Goal: Task Accomplishment & Management: Complete application form

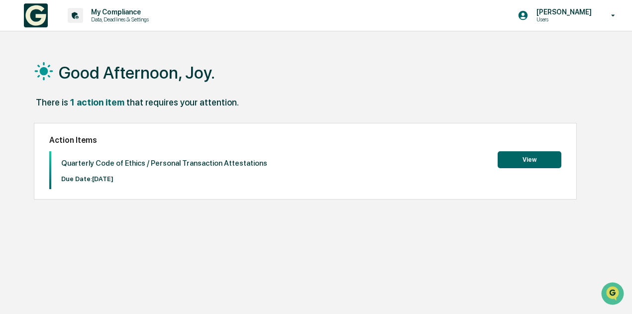
click at [523, 159] on button "View" at bounding box center [529, 159] width 64 height 17
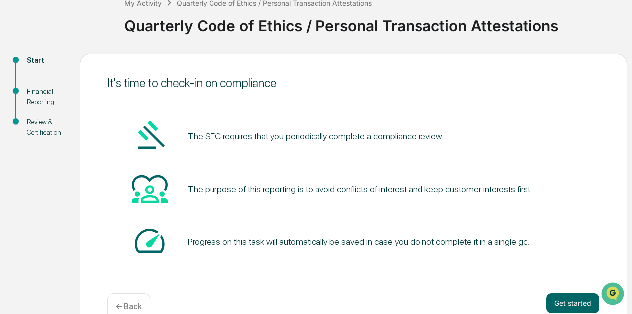
scroll to position [87, 0]
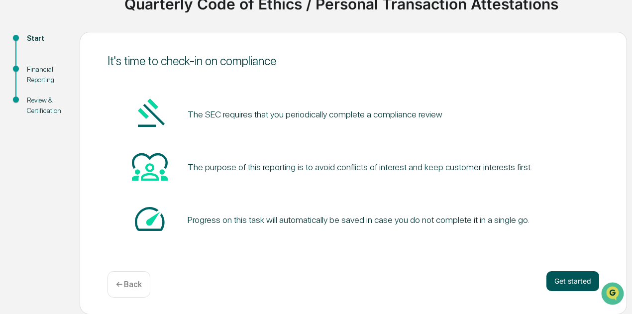
click at [584, 283] on button "Get started" at bounding box center [572, 281] width 53 height 20
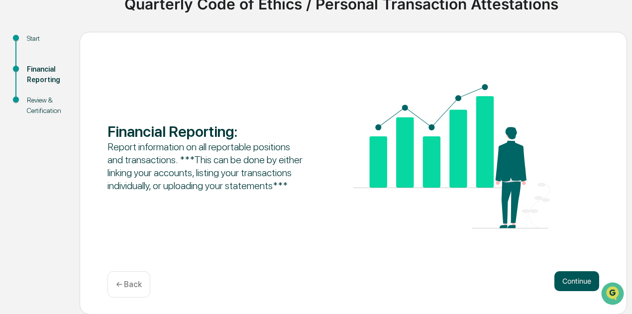
click at [569, 282] on button "Continue" at bounding box center [576, 281] width 45 height 20
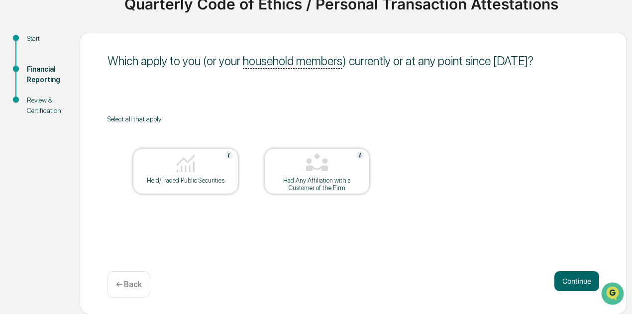
click at [168, 170] on div at bounding box center [185, 163] width 99 height 25
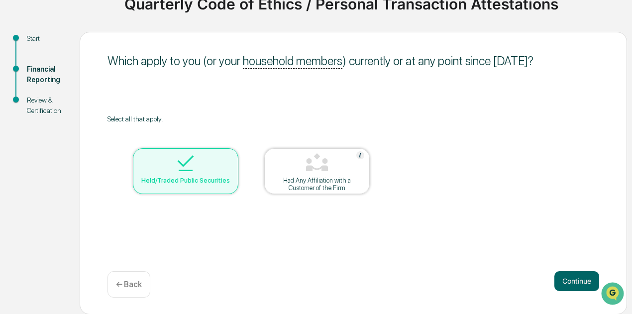
click at [317, 179] on div "Had Any Affiliation with a Customer of the Firm" at bounding box center [317, 184] width 90 height 15
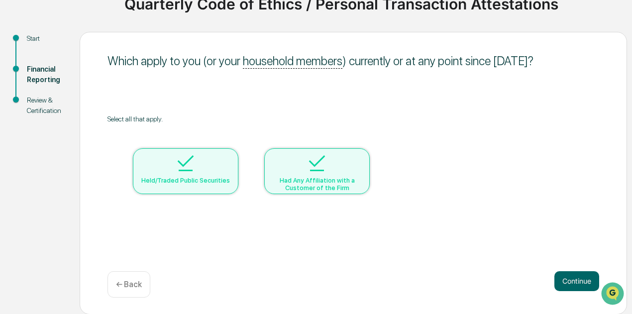
click at [317, 179] on div "Had Any Affiliation with a Customer of the Firm" at bounding box center [317, 184] width 90 height 15
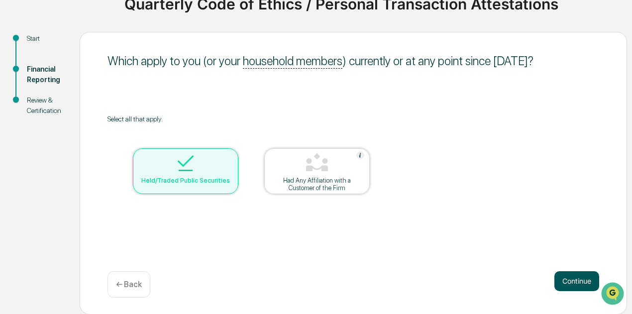
click at [573, 284] on button "Continue" at bounding box center [576, 281] width 45 height 20
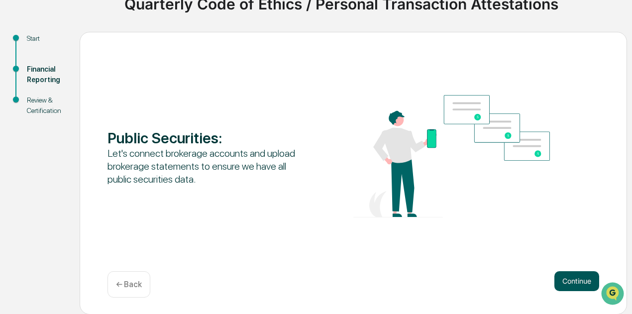
click at [568, 285] on button "Continue" at bounding box center [576, 281] width 45 height 20
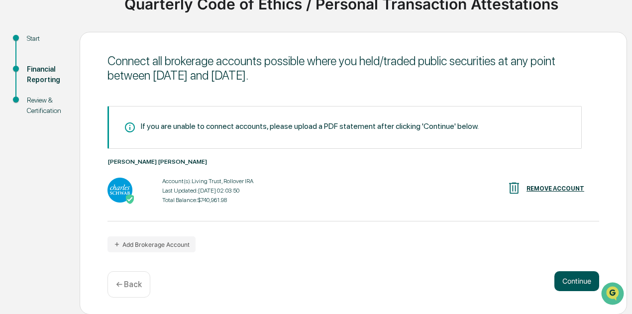
click at [565, 277] on button "Continue" at bounding box center [576, 281] width 45 height 20
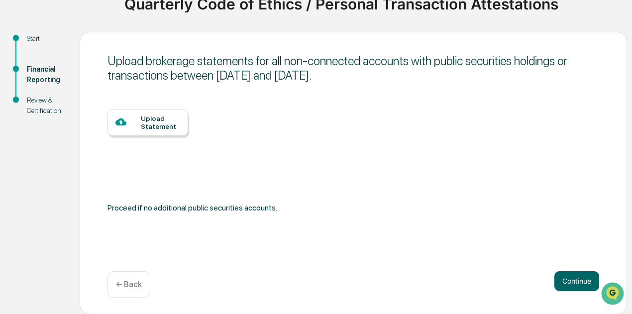
click at [151, 119] on div "Upload Statement" at bounding box center [160, 122] width 39 height 16
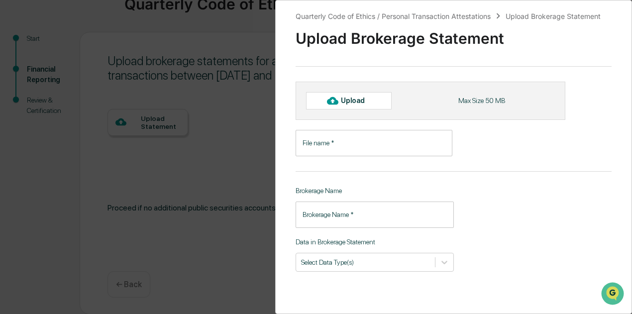
click at [336, 101] on icon at bounding box center [332, 100] width 11 height 7
click at [195, 170] on div "Quarterly Code of Ethics / Personal Transaction Attestations Upload Brokerage S…" at bounding box center [316, 157] width 632 height 314
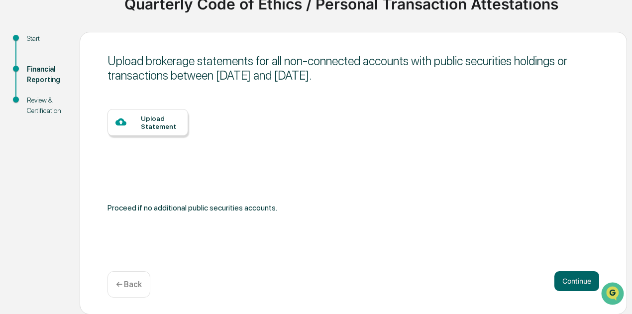
click at [355, 126] on div "Upload Statement" at bounding box center [352, 155] width 491 height 92
click at [576, 280] on button "Continue" at bounding box center [576, 281] width 45 height 20
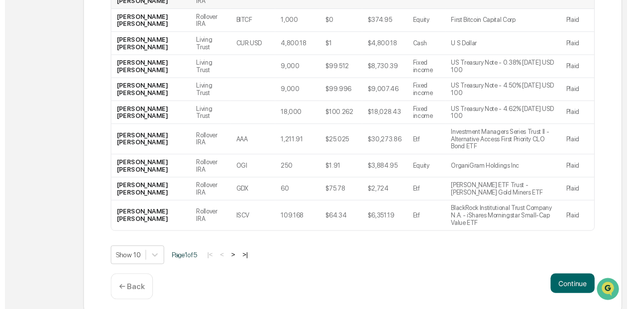
scroll to position [246, 0]
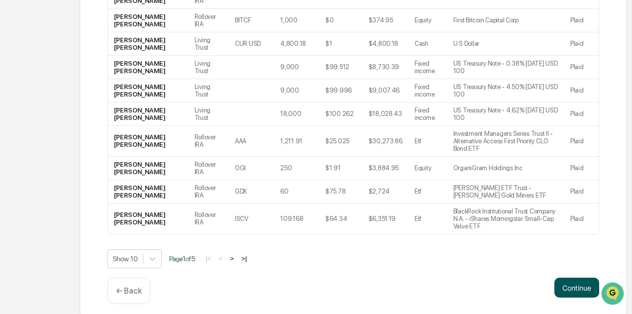
click at [572, 280] on button "Continue" at bounding box center [576, 288] width 45 height 20
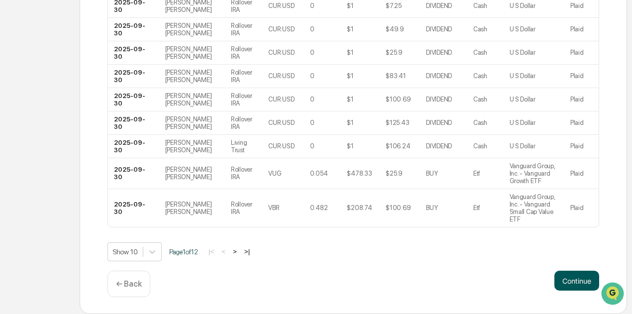
click at [573, 284] on button "Continue" at bounding box center [576, 281] width 45 height 20
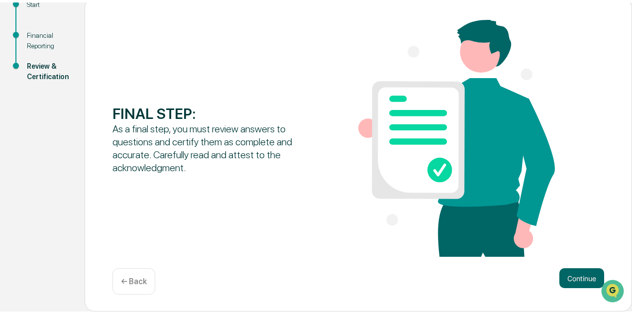
scroll to position [118, 0]
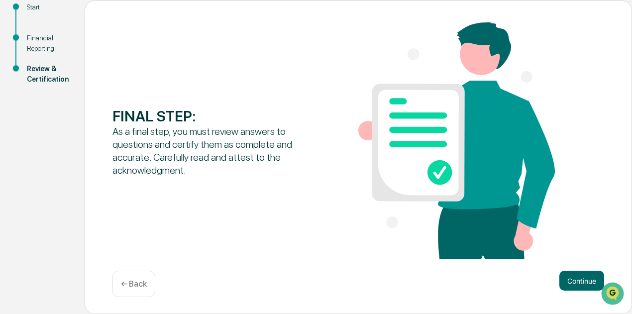
click at [573, 284] on button "Continue" at bounding box center [581, 281] width 45 height 20
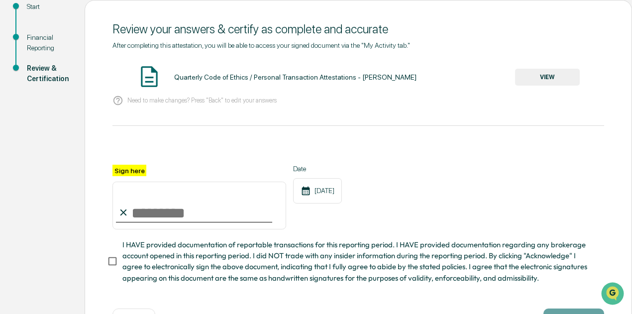
click at [137, 212] on input "Sign here" at bounding box center [199, 206] width 174 height 48
type input "**********"
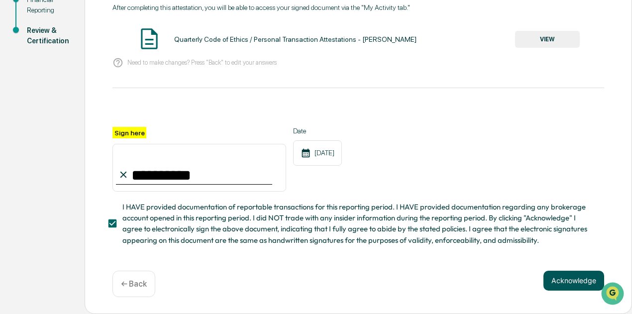
click at [564, 285] on button "Acknowledge" at bounding box center [573, 281] width 61 height 20
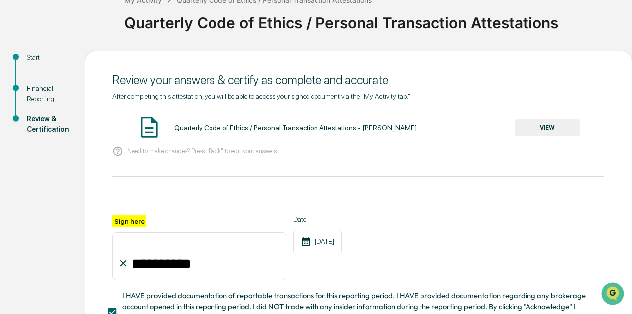
scroll to position [10, 0]
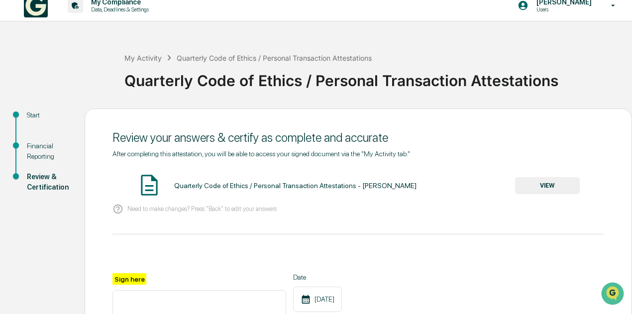
click at [147, 181] on img at bounding box center [149, 185] width 25 height 25
click at [547, 187] on button "VIEW" at bounding box center [547, 185] width 65 height 17
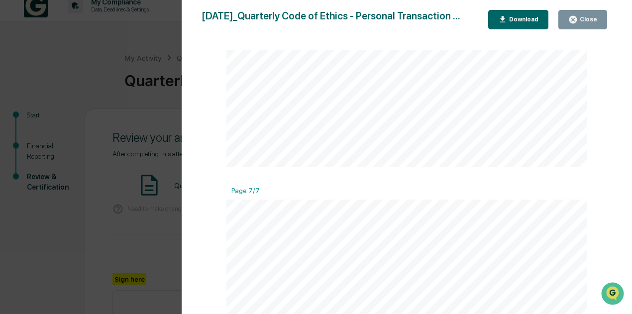
scroll to position [3530, 0]
click at [581, 19] on div "Close" at bounding box center [586, 19] width 19 height 7
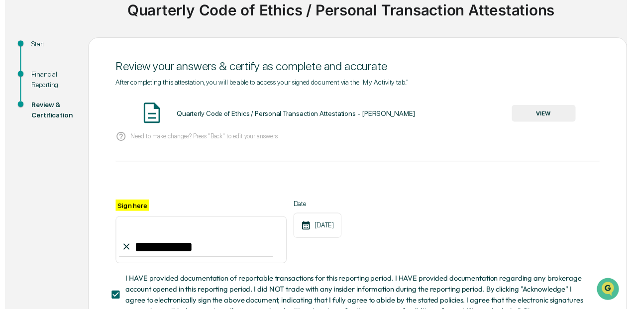
scroll to position [171, 0]
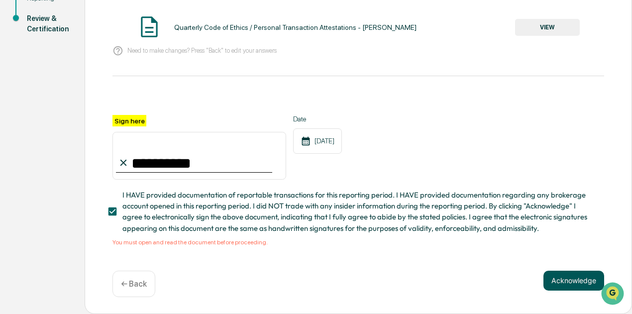
click at [563, 283] on button "Acknowledge" at bounding box center [573, 281] width 61 height 20
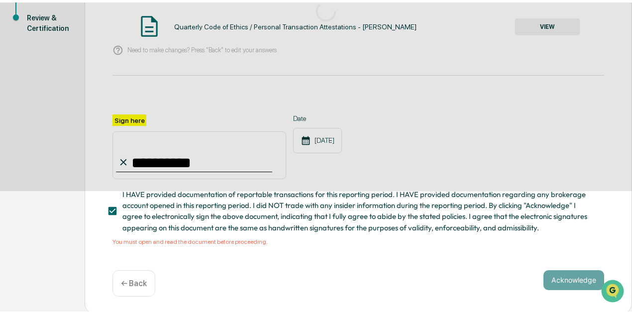
scroll to position [87, 0]
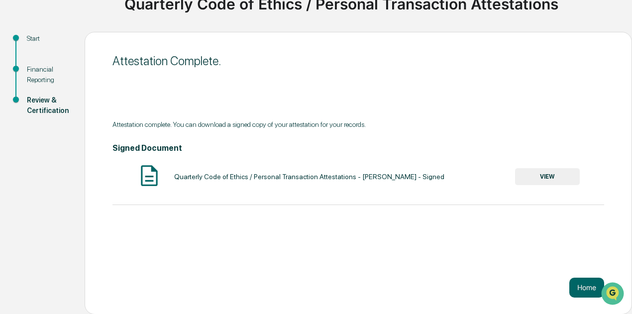
click at [542, 179] on button "VIEW" at bounding box center [547, 176] width 65 height 17
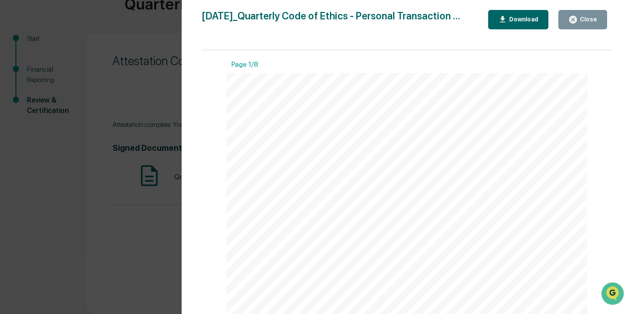
click at [503, 15] on icon "button" at bounding box center [502, 19] width 9 height 9
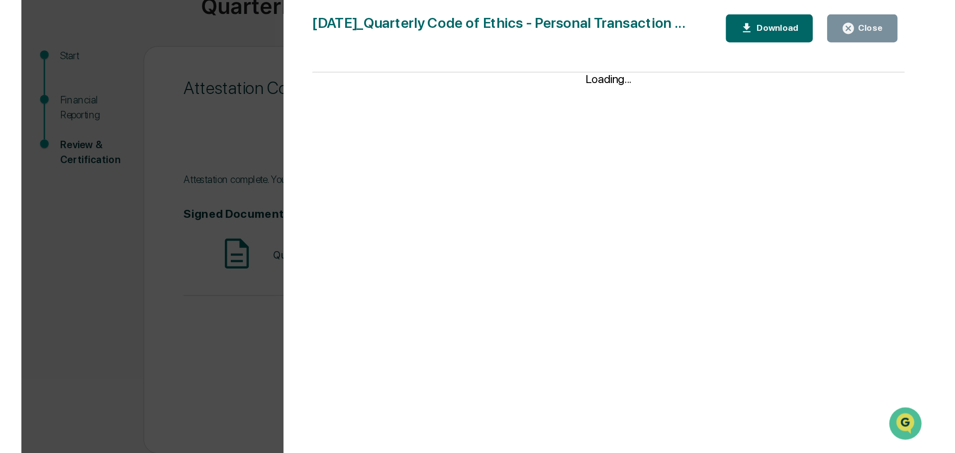
scroll to position [0, 0]
